Goal: Answer question/provide support

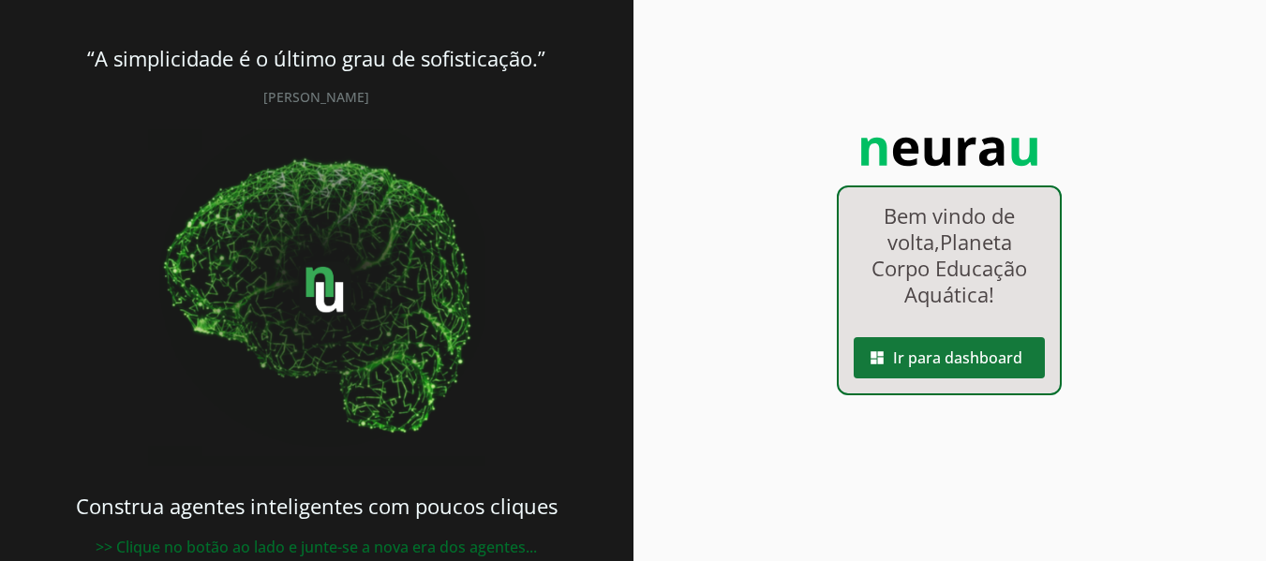
click at [934, 342] on span at bounding box center [948, 357] width 191 height 45
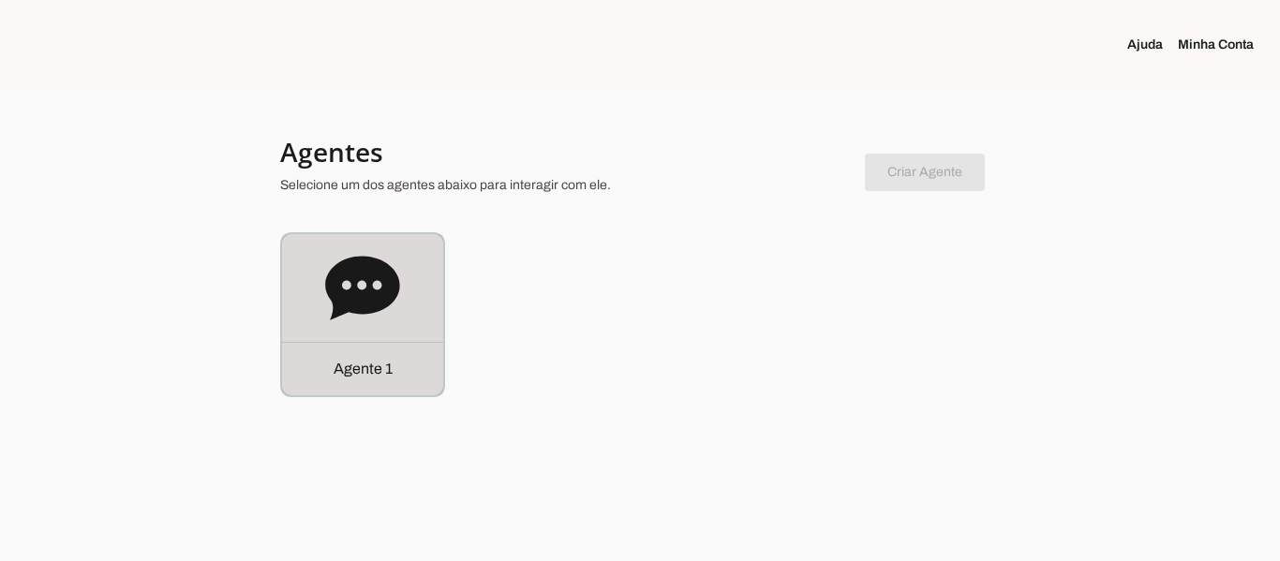
click at [357, 297] on icon at bounding box center [362, 288] width 74 height 64
